Goal: Task Accomplishment & Management: Use online tool/utility

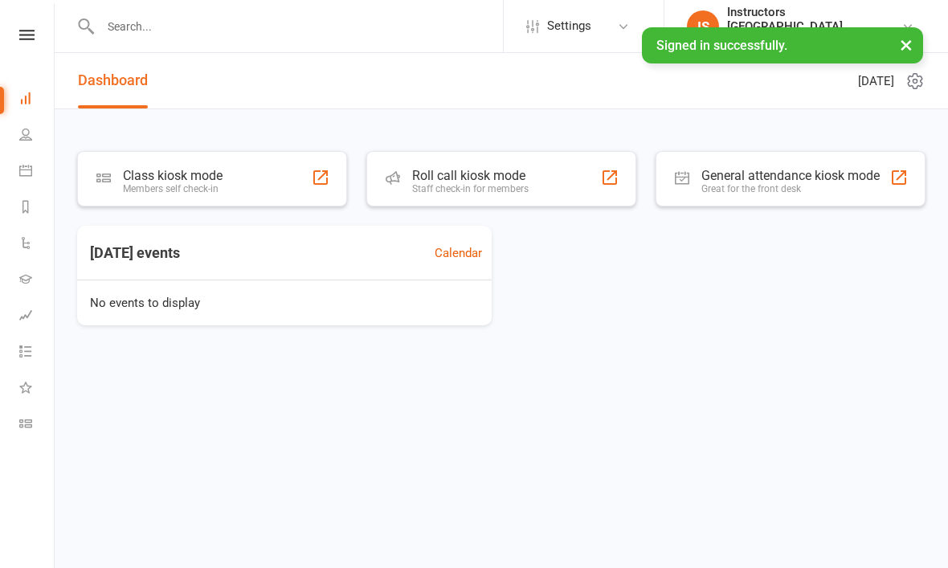
click at [263, 167] on div "Class kiosk mode Members self check-in" at bounding box center [212, 178] width 270 height 55
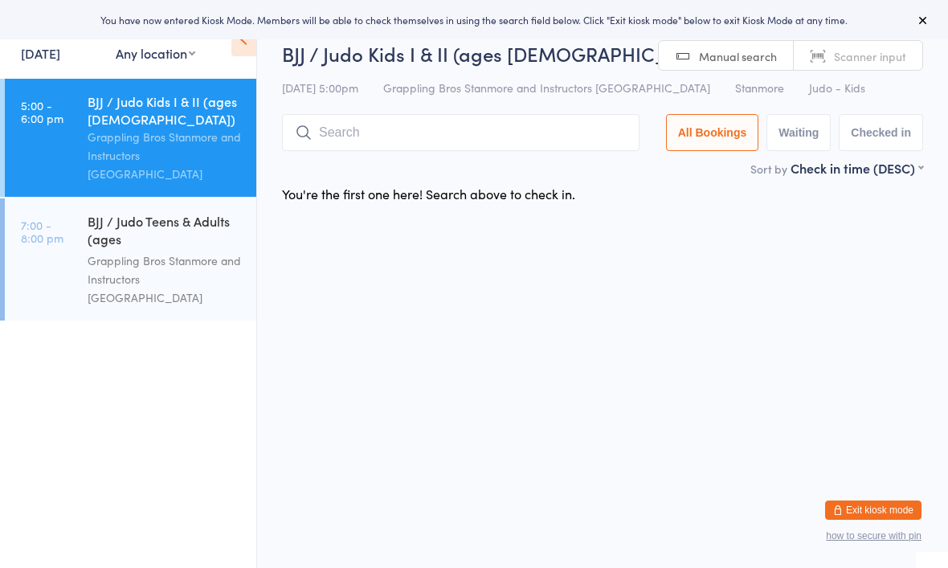
click at [166, 125] on div "BJJ / Judo Kids I & II (ages [DEMOGRAPHIC_DATA])" at bounding box center [165, 109] width 155 height 35
click at [422, 147] on input "search" at bounding box center [461, 132] width 358 height 37
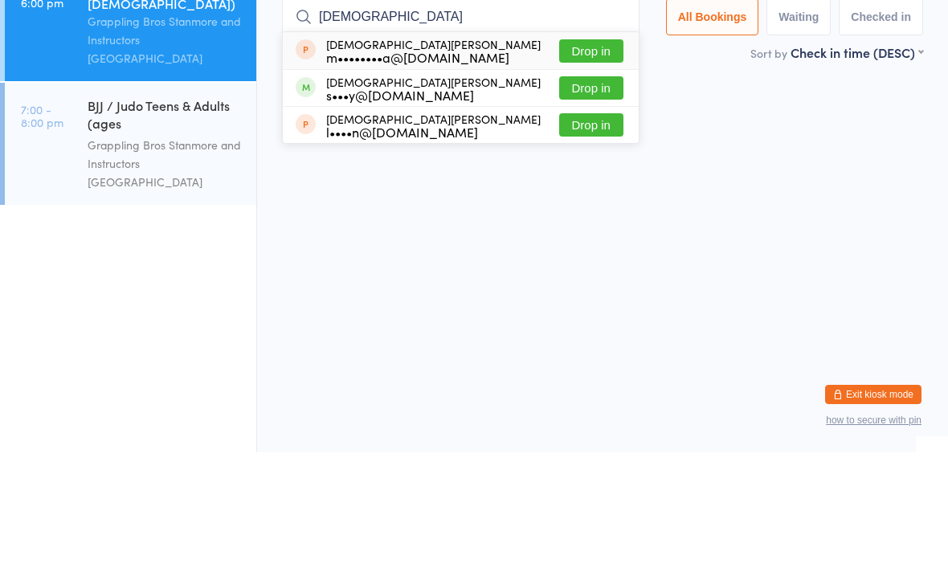
type input "[DEMOGRAPHIC_DATA]"
click at [574, 192] on button "Drop in" at bounding box center [591, 203] width 64 height 23
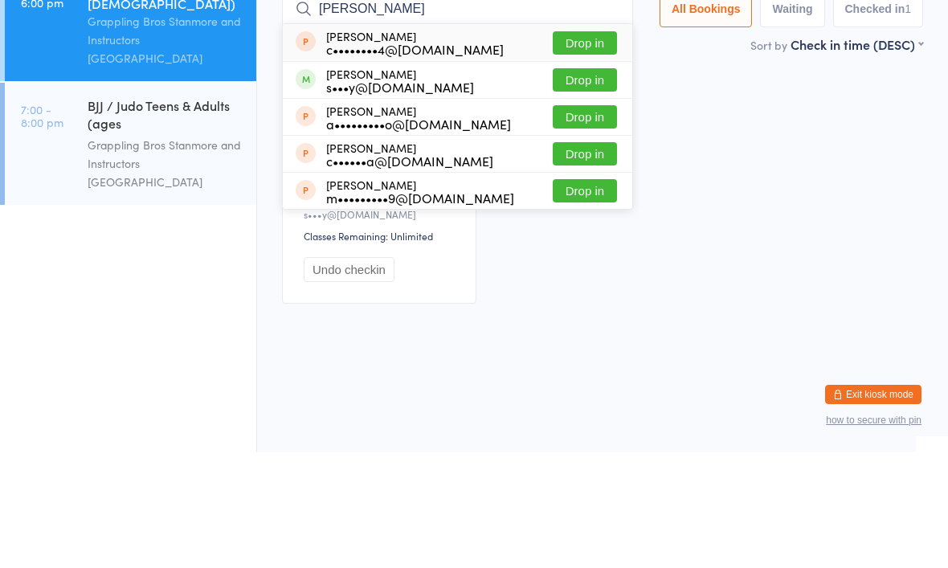
type input "[PERSON_NAME]"
click at [591, 184] on button "Drop in" at bounding box center [585, 195] width 64 height 23
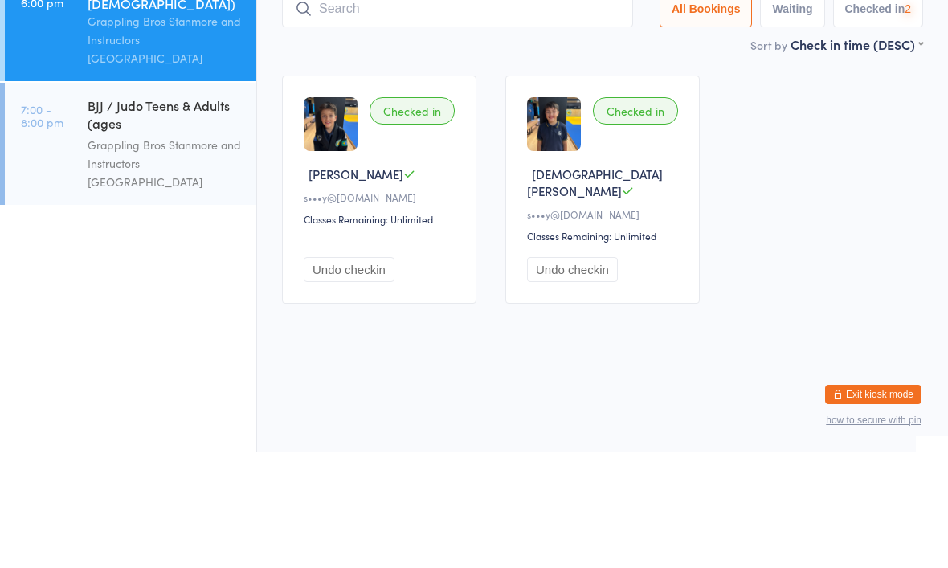
click at [769, 177] on div "Checked in [PERSON_NAME] Y s•••y@[DOMAIN_NAME] Classes Remaining: Unlimited Und…" at bounding box center [603, 305] width 670 height 257
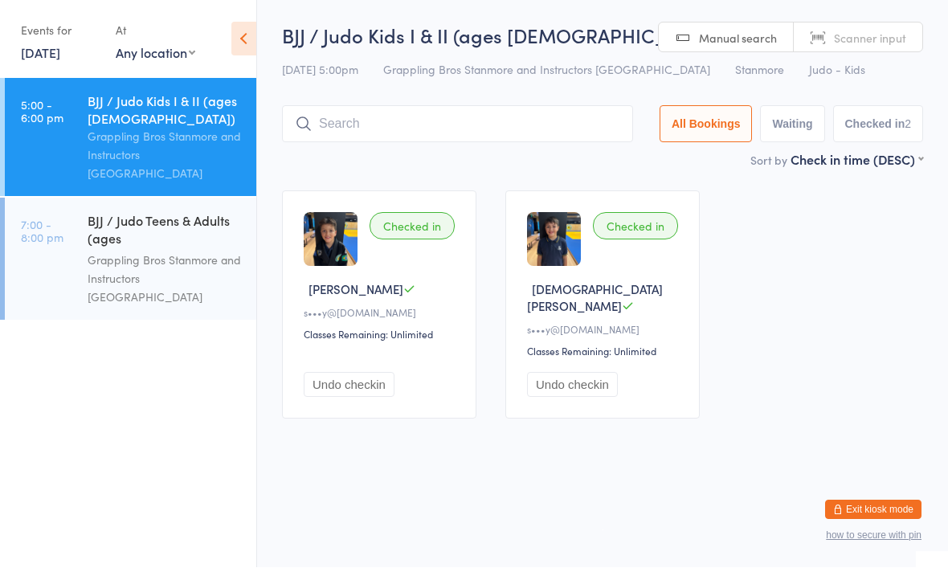
click at [369, 102] on div "BJJ / Judo Kids I & II (ages [DEMOGRAPHIC_DATA]… Check-in [DATE] 5:00pm Grappli…" at bounding box center [602, 87] width 641 height 129
click at [530, 141] on input "search" at bounding box center [457, 124] width 351 height 37
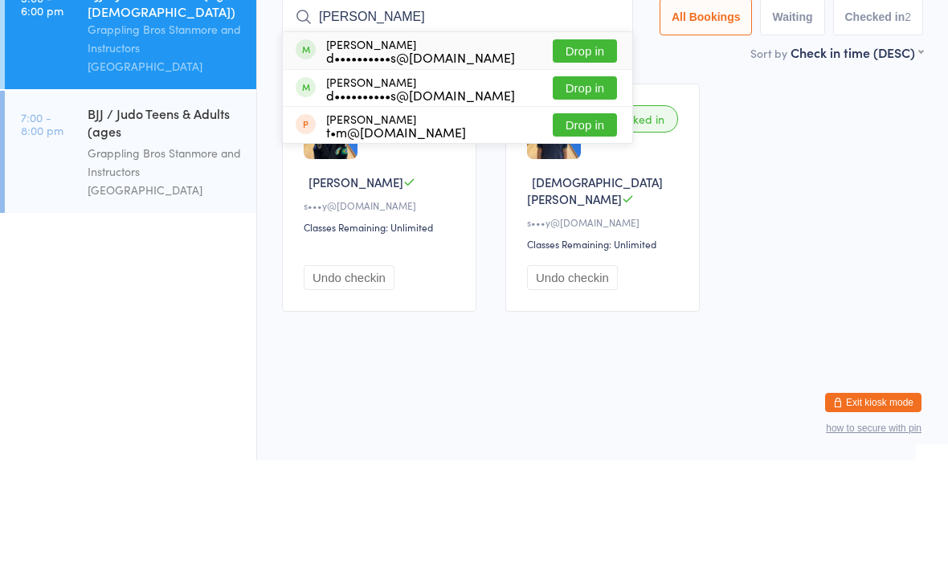
type input "[PERSON_NAME]"
click at [578, 147] on button "Drop in" at bounding box center [585, 158] width 64 height 23
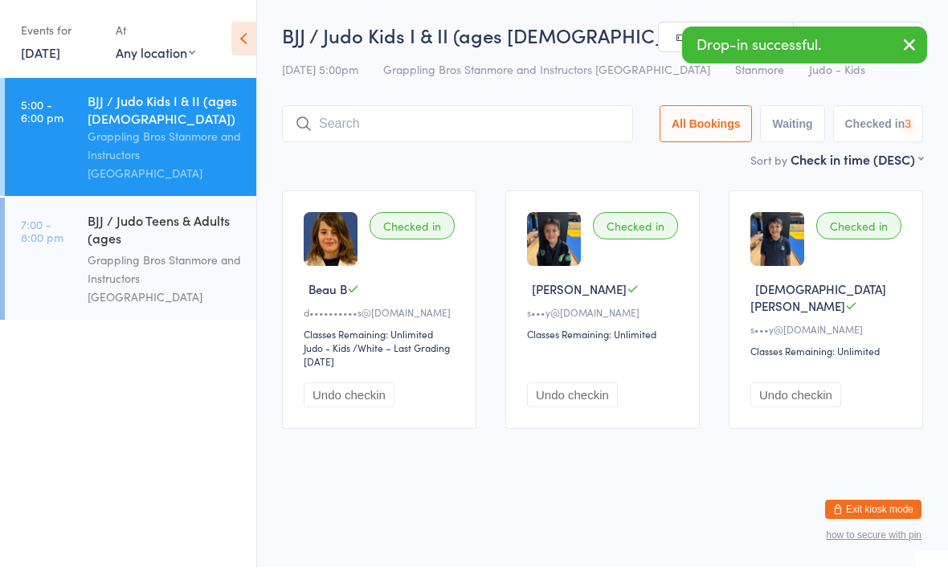
click at [555, 127] on input "search" at bounding box center [457, 124] width 351 height 37
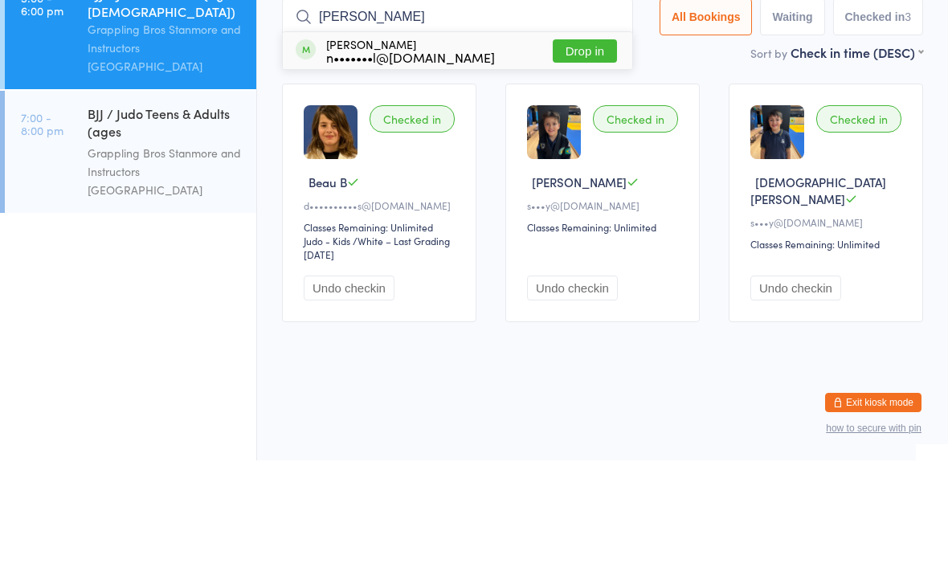
type input "[PERSON_NAME]"
click at [584, 147] on button "Drop in" at bounding box center [585, 158] width 64 height 23
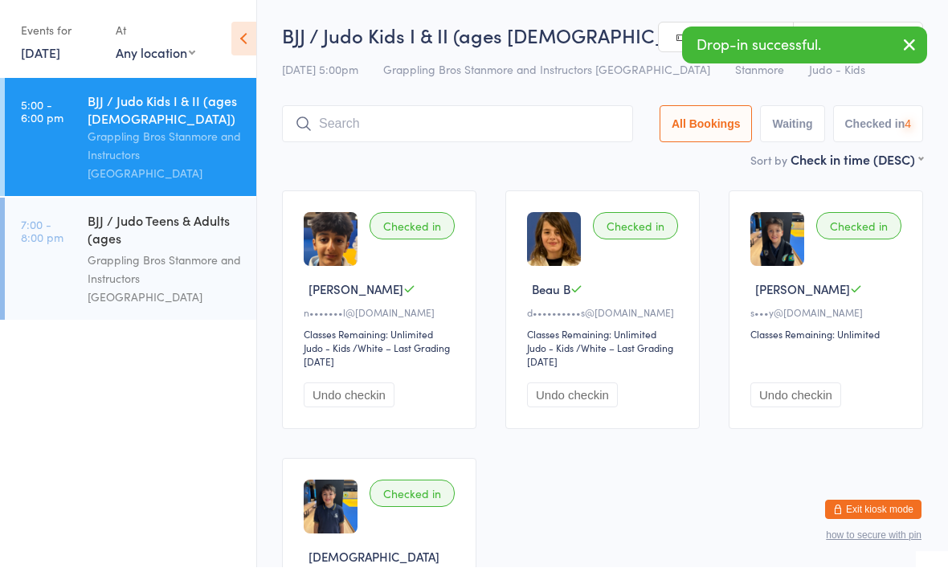
scroll to position [1, 0]
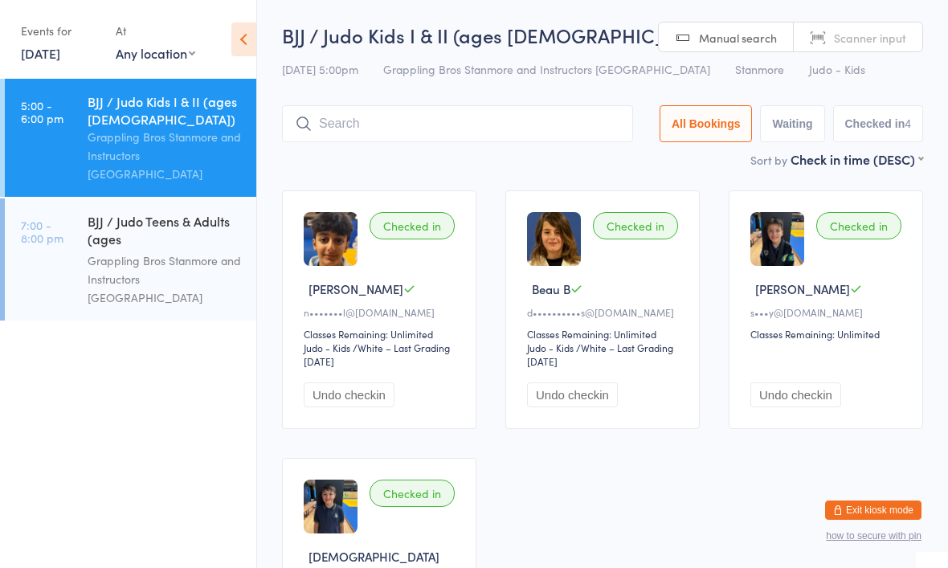
click at [535, 129] on input "search" at bounding box center [457, 123] width 351 height 37
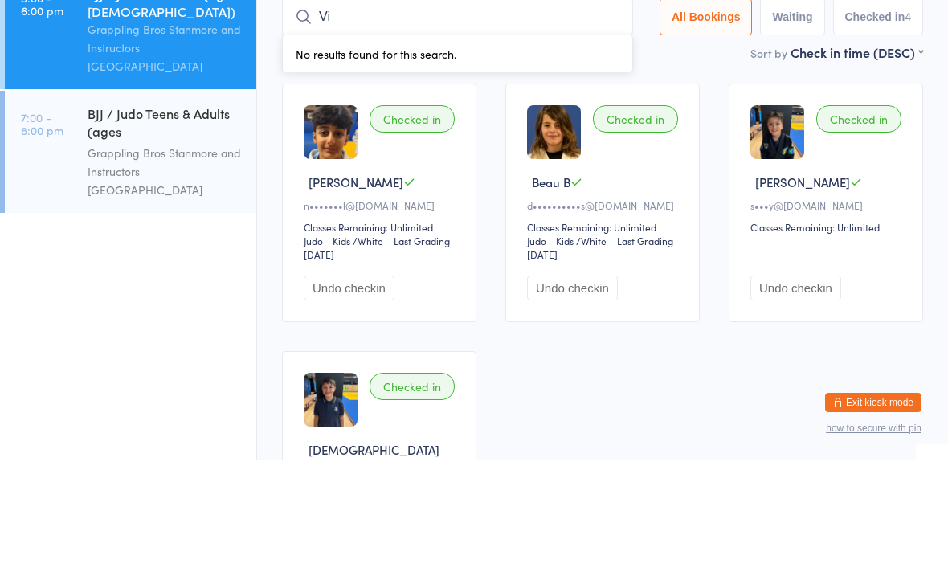
type input "V"
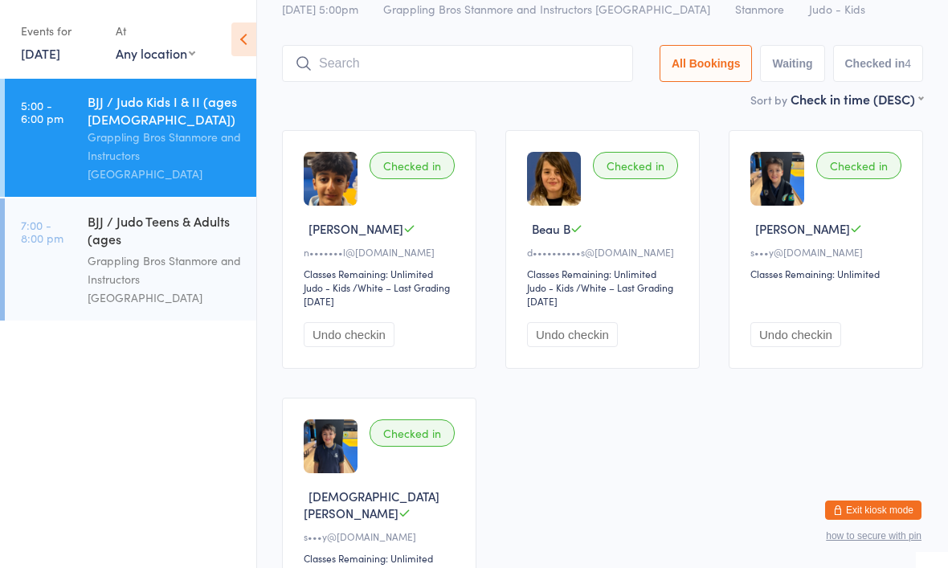
scroll to position [32, 0]
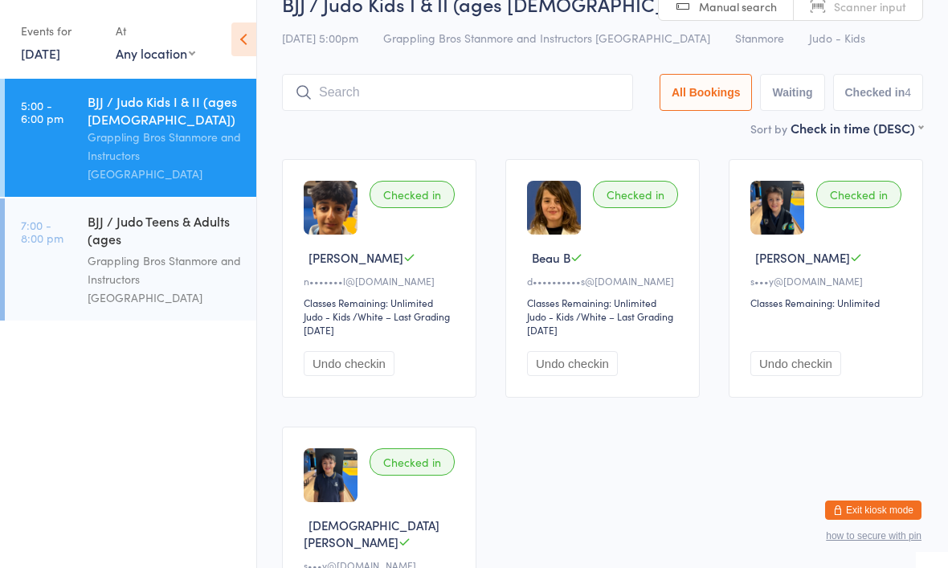
click at [153, 212] on div "BJJ / Judo Teens & Adults (ages [DEMOGRAPHIC_DATA]+)" at bounding box center [165, 231] width 155 height 39
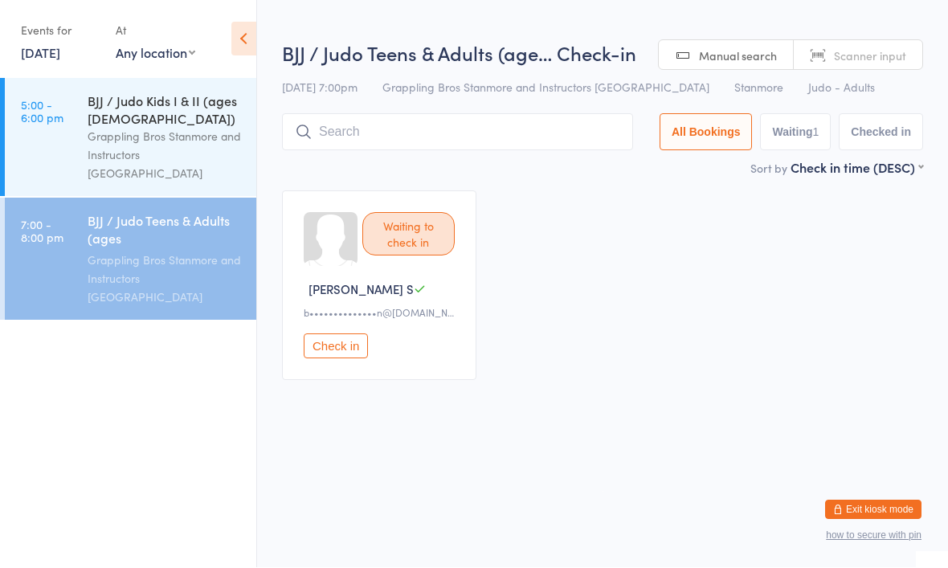
click at [461, 146] on input "search" at bounding box center [457, 132] width 351 height 37
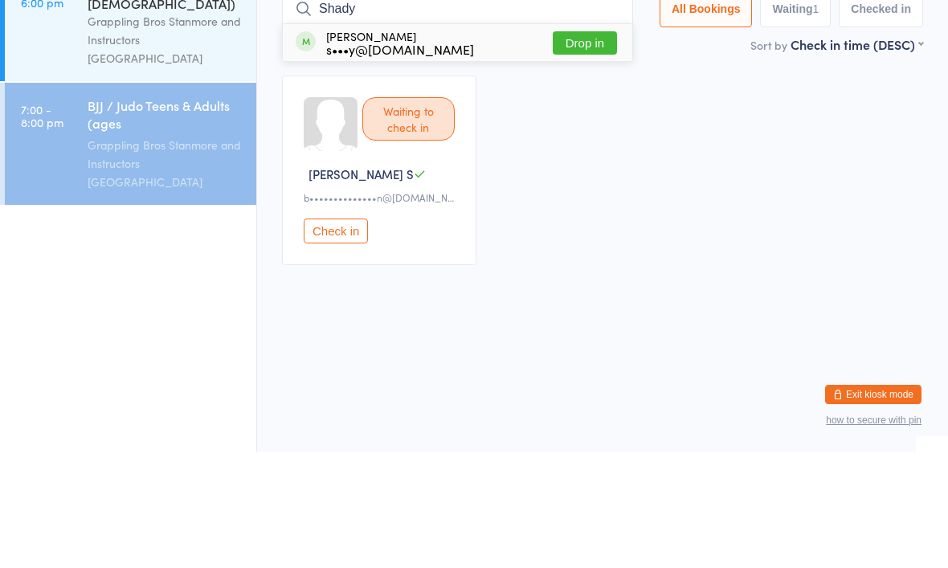
type input "Shady"
click at [587, 147] on button "Drop in" at bounding box center [585, 158] width 64 height 23
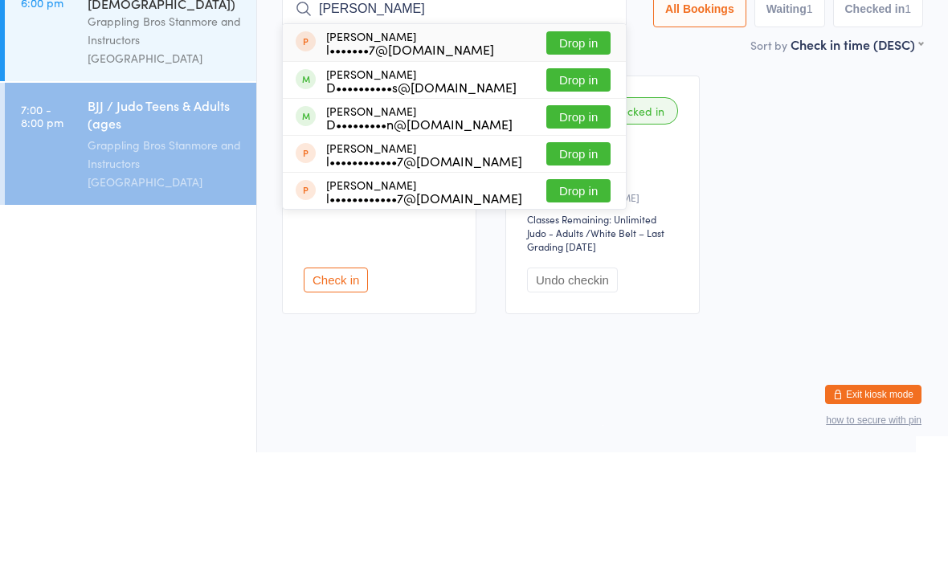
type input "[PERSON_NAME]"
click at [571, 184] on button "Drop in" at bounding box center [579, 195] width 64 height 23
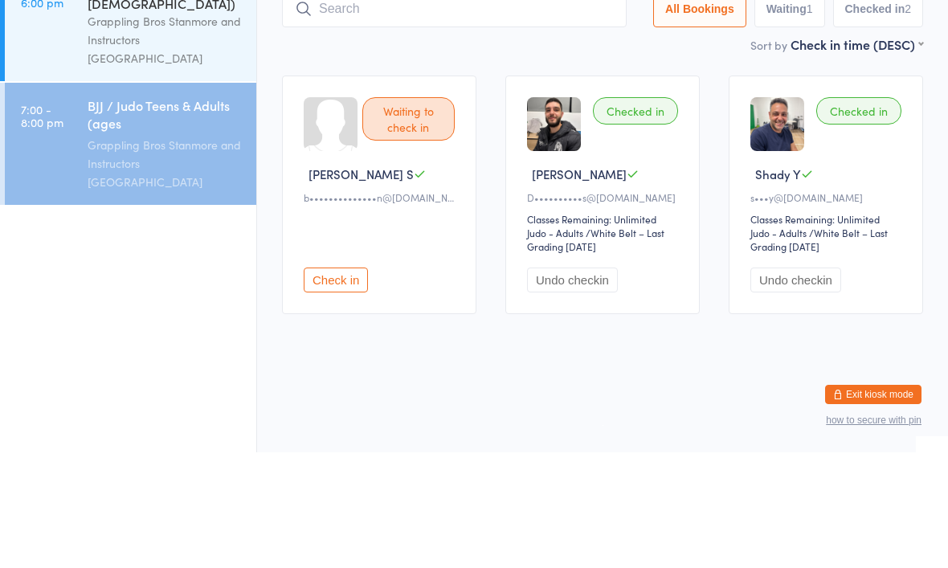
click at [216, 128] on div "Grappling Bros Stanmore and Instructors [GEOGRAPHIC_DATA]" at bounding box center [165, 155] width 155 height 55
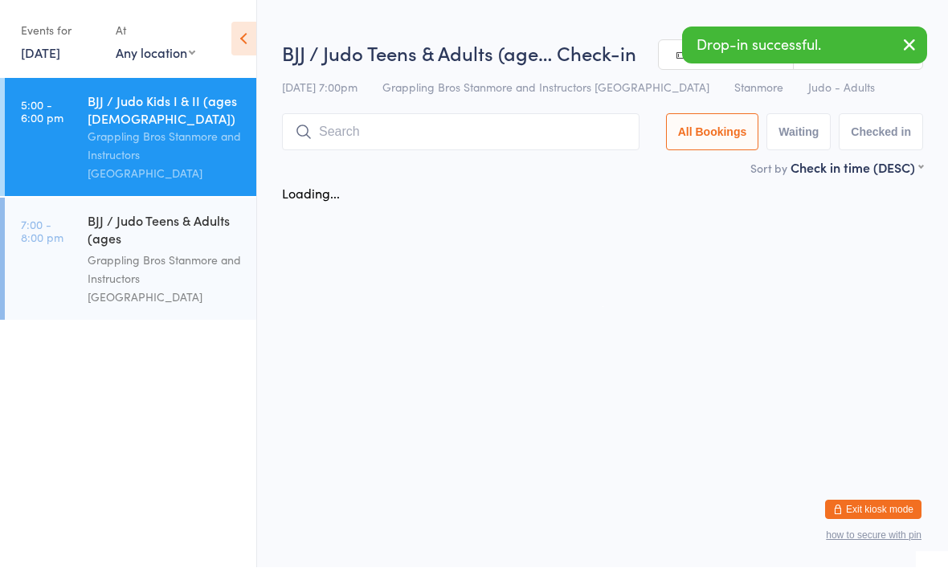
scroll to position [1, 0]
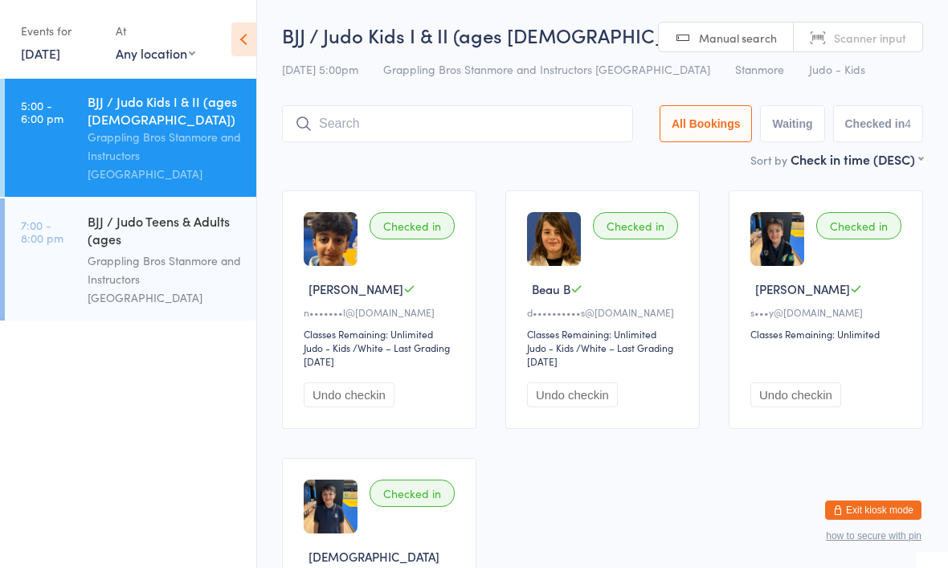
click at [107, 229] on div "BJJ / Judo Teens & Adults (ages [DEMOGRAPHIC_DATA]+)" at bounding box center [165, 231] width 155 height 39
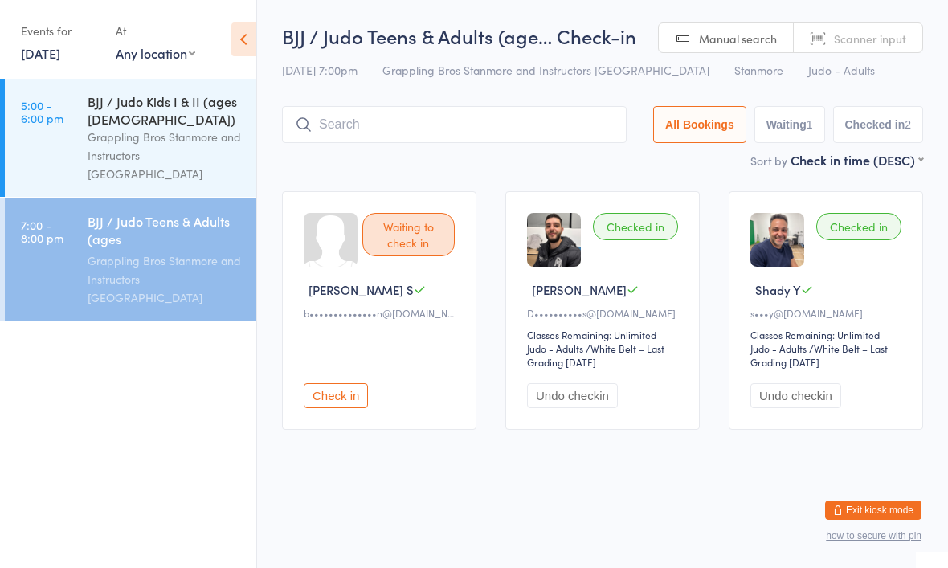
click at [345, 408] on button "Check in" at bounding box center [336, 395] width 64 height 25
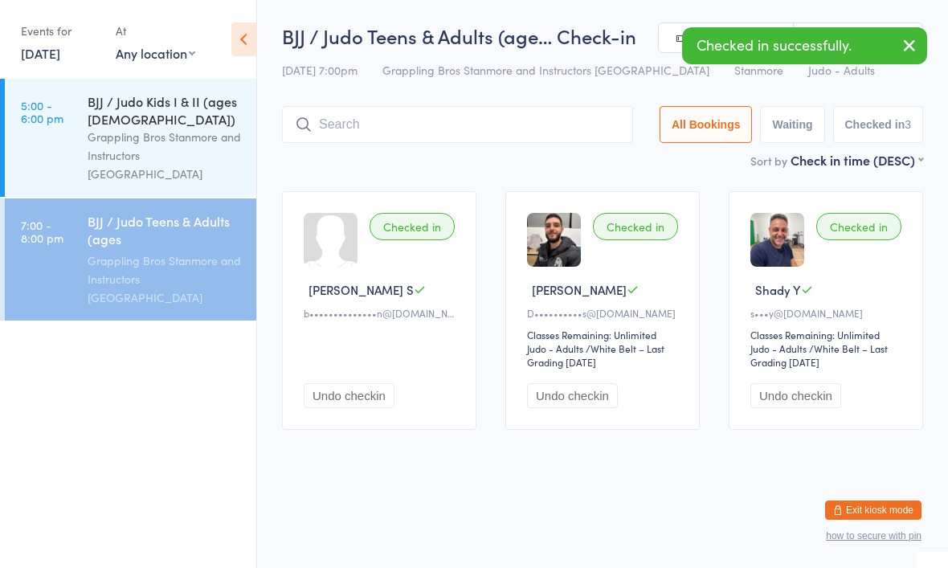
click at [137, 137] on div "Grappling Bros Stanmore and Instructors [GEOGRAPHIC_DATA]" at bounding box center [165, 155] width 155 height 55
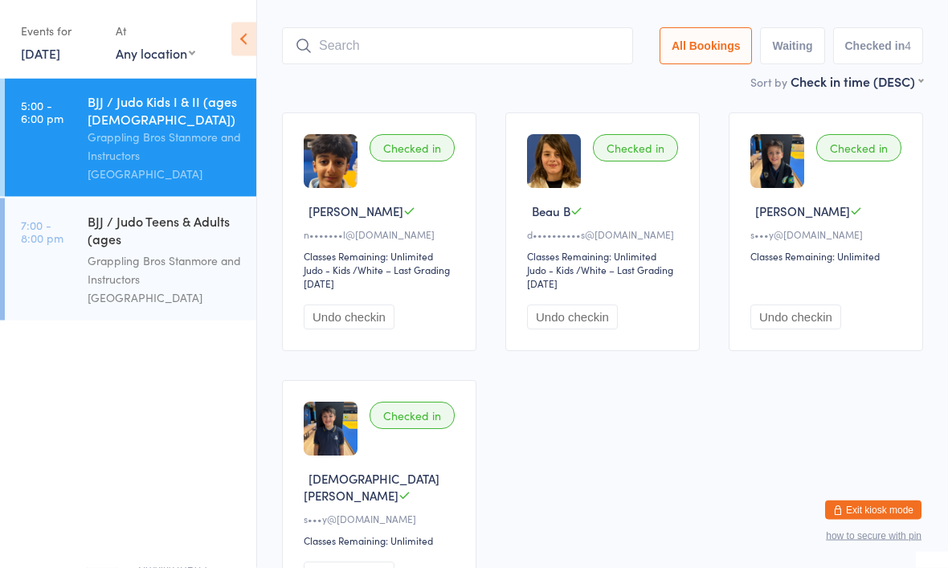
scroll to position [78, 0]
click at [502, 29] on input "search" at bounding box center [457, 46] width 351 height 37
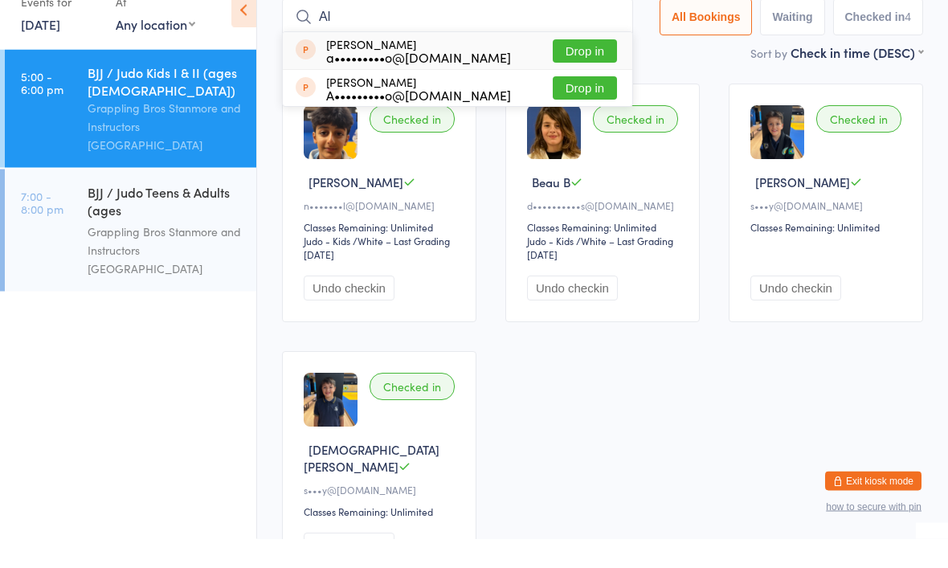
type input "A"
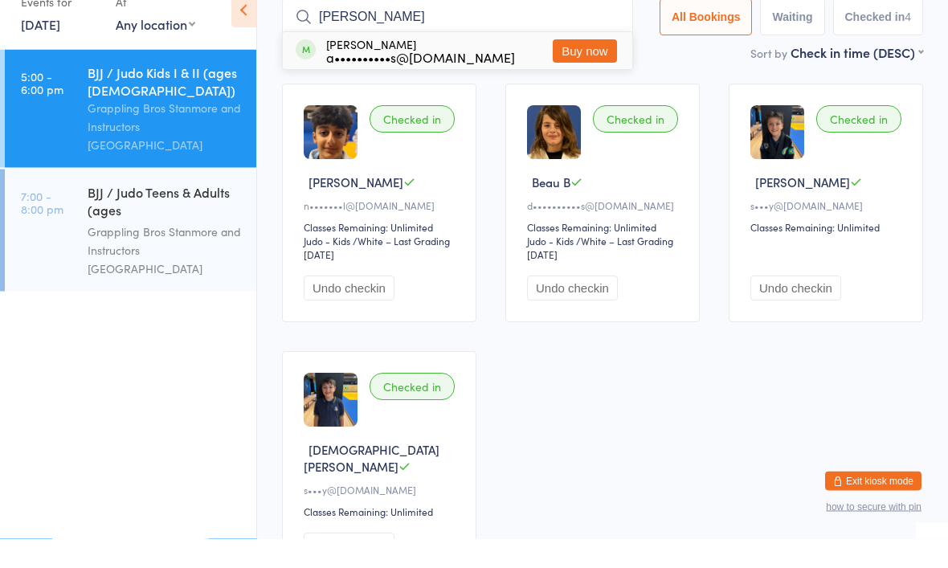
type input "[PERSON_NAME]"
click at [592, 69] on button "Buy now" at bounding box center [585, 80] width 64 height 23
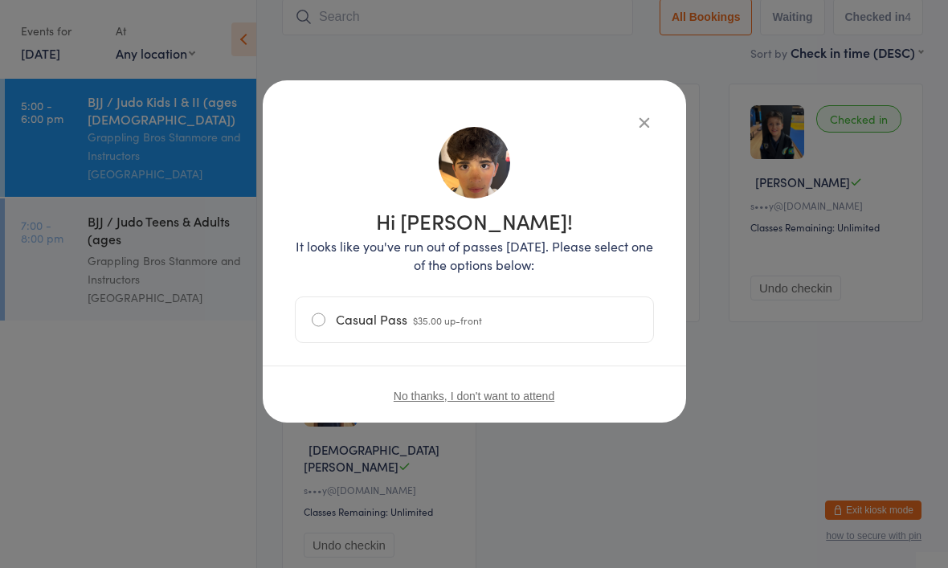
click at [650, 120] on icon "button" at bounding box center [645, 122] width 18 height 18
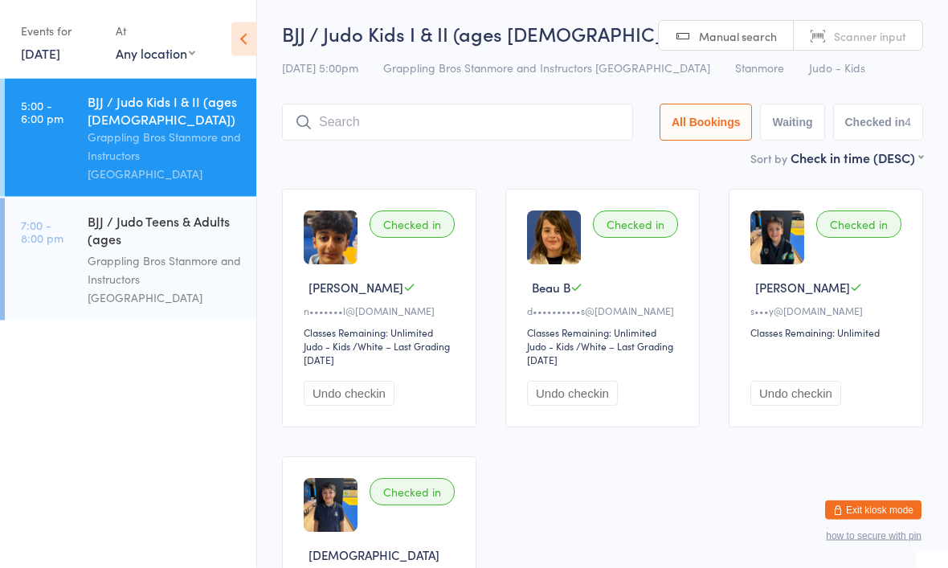
scroll to position [1, 0]
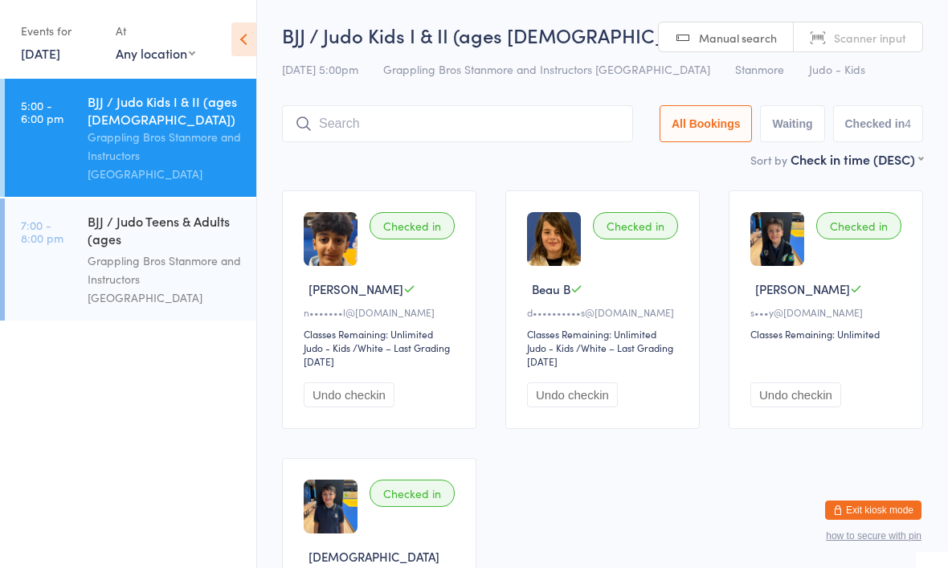
click at [373, 135] on input "search" at bounding box center [457, 123] width 351 height 37
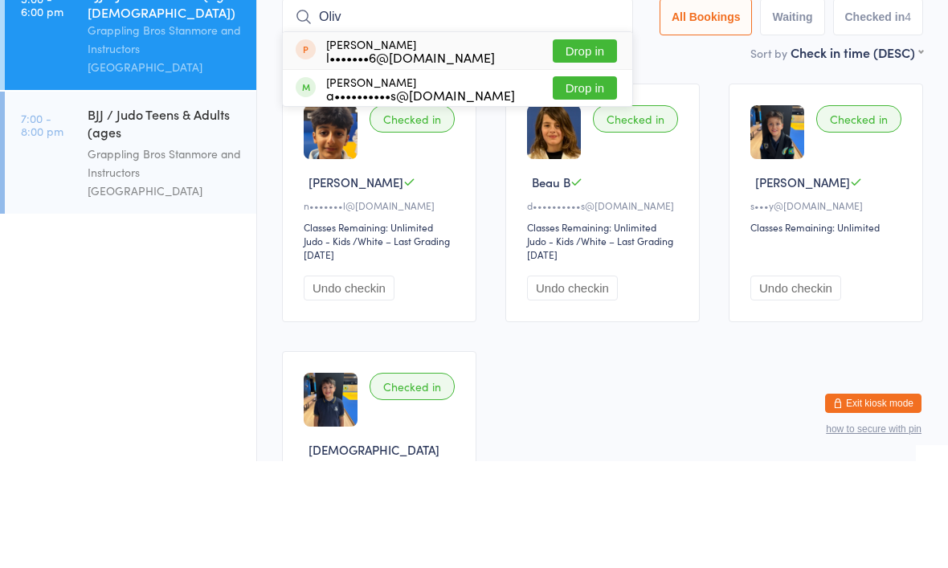
type input "Oliv"
click at [584, 183] on button "Drop in" at bounding box center [585, 194] width 64 height 23
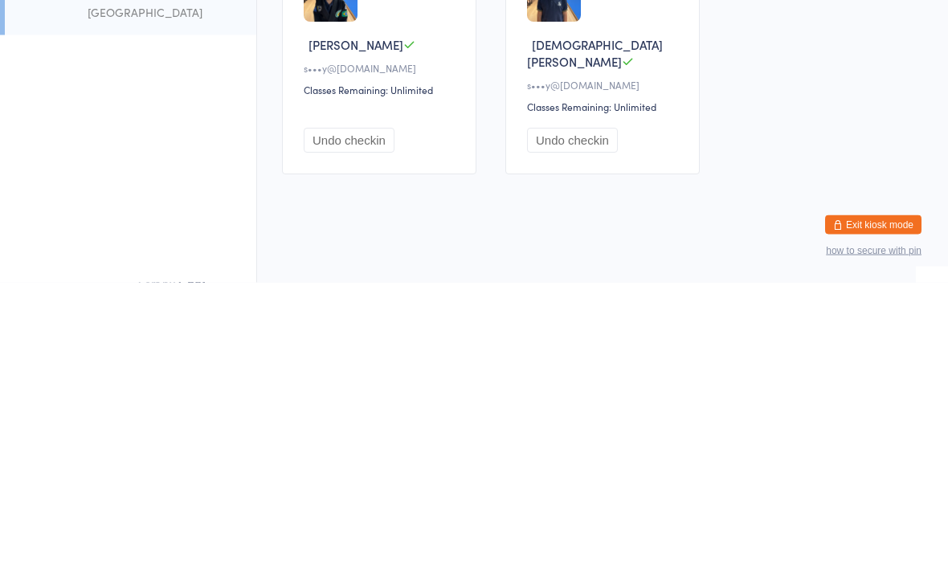
scroll to position [240, 0]
